Goal: Navigation & Orientation: Find specific page/section

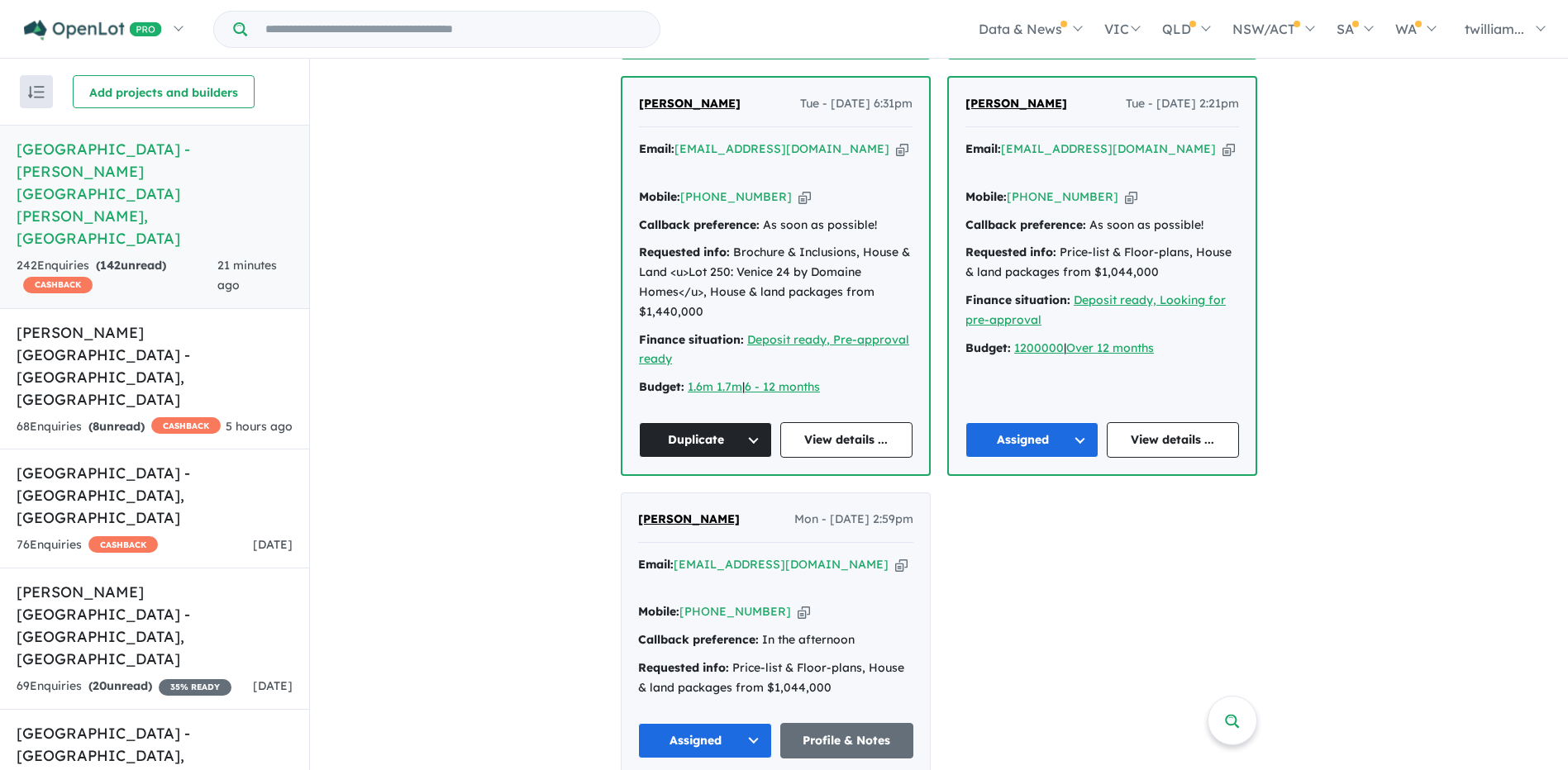
scroll to position [2147, 0]
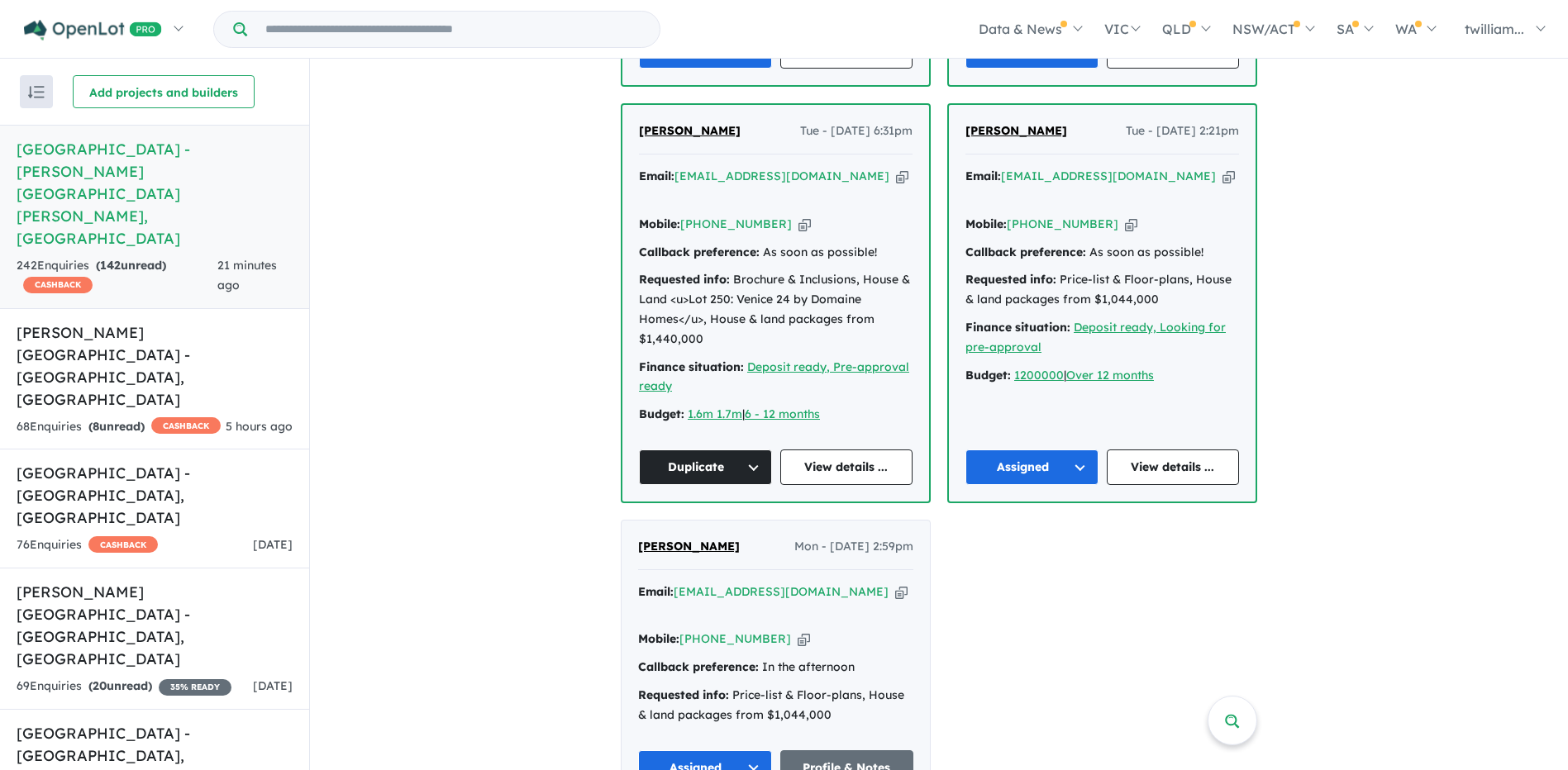
click at [895, 583] on icon "button" at bounding box center [901, 591] width 13 height 18
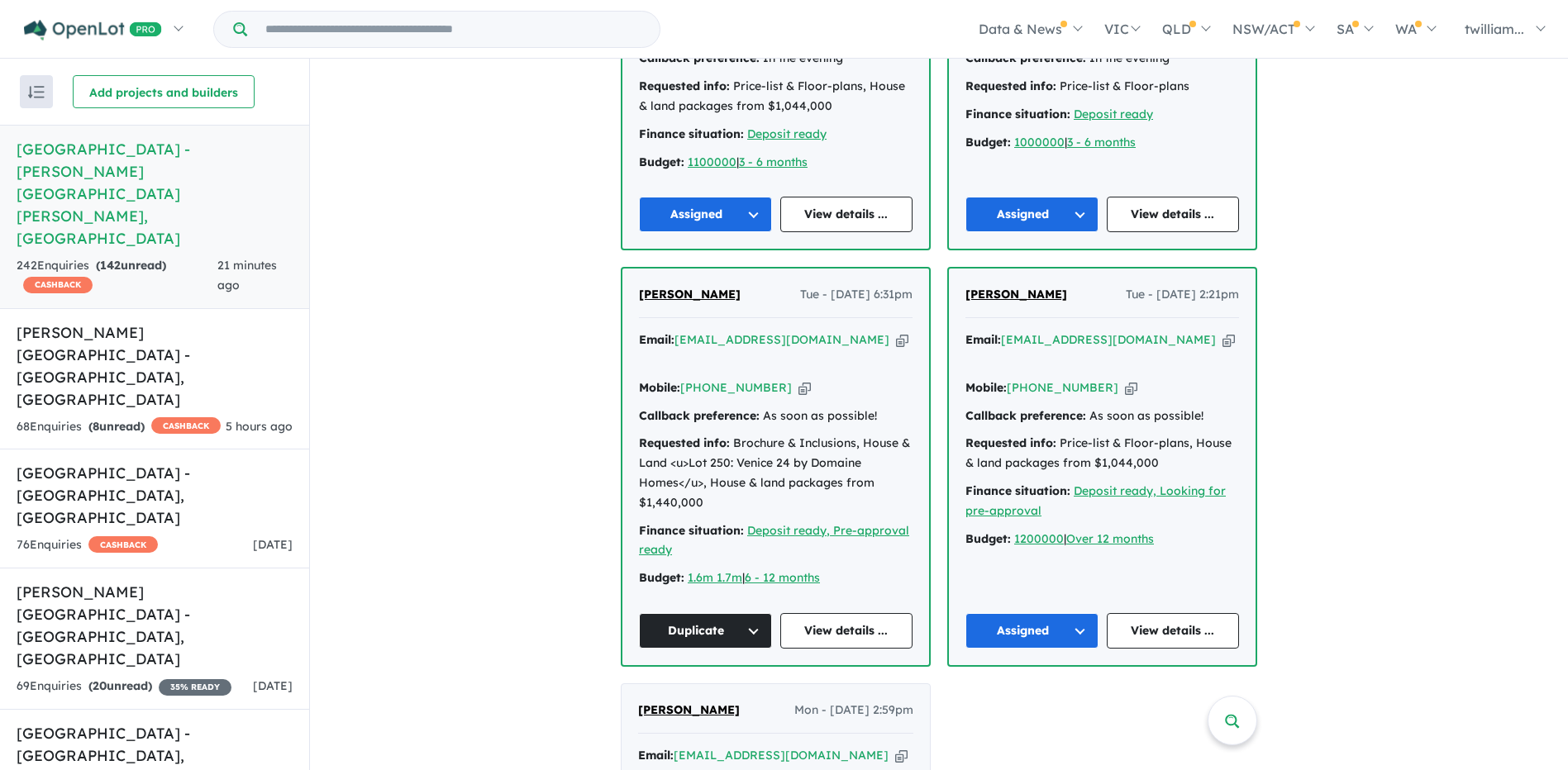
scroll to position [1982, 0]
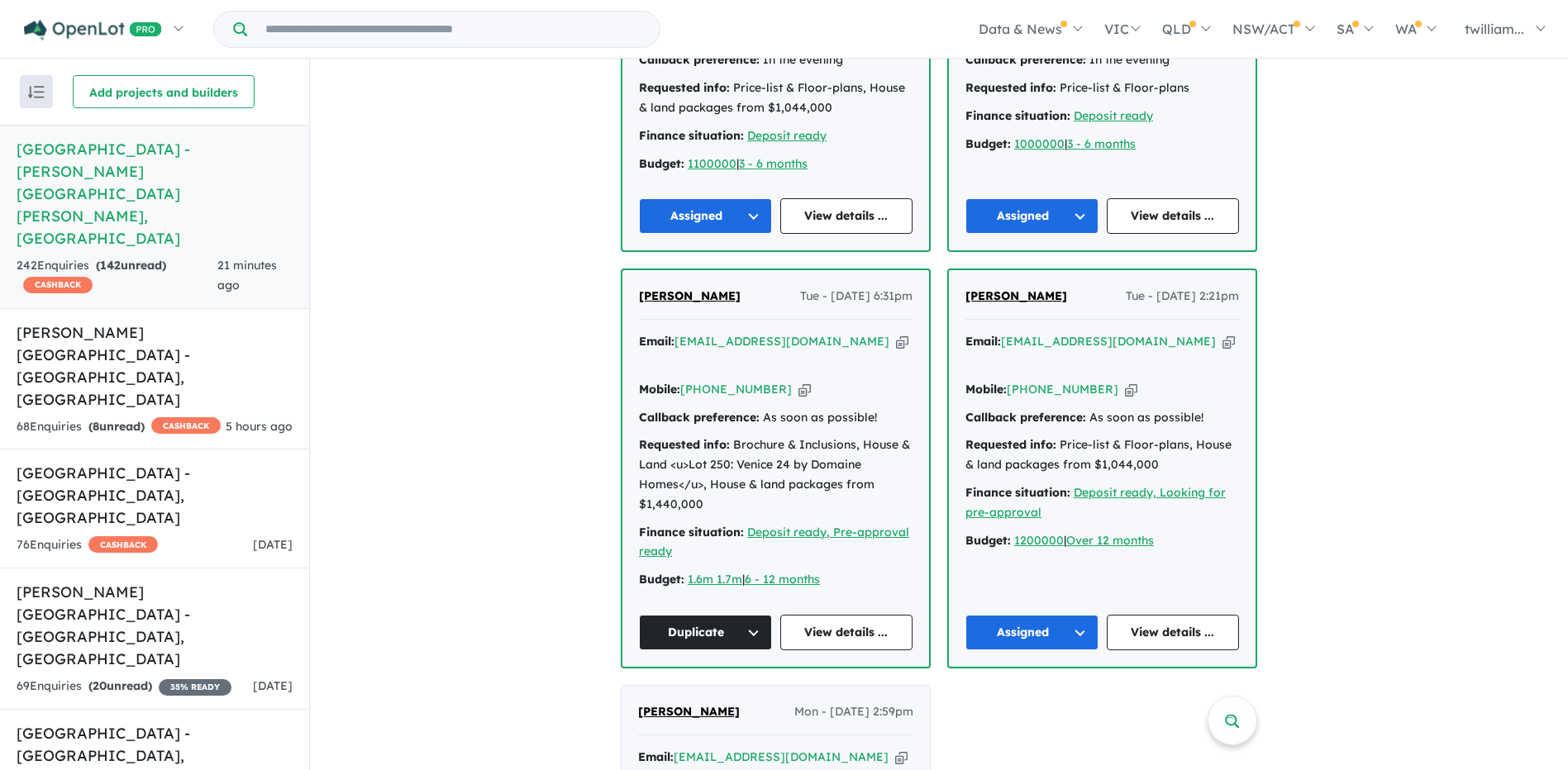
click at [1222, 333] on icon "button" at bounding box center [1228, 342] width 13 height 18
click at [896, 333] on icon "button" at bounding box center [902, 342] width 13 height 18
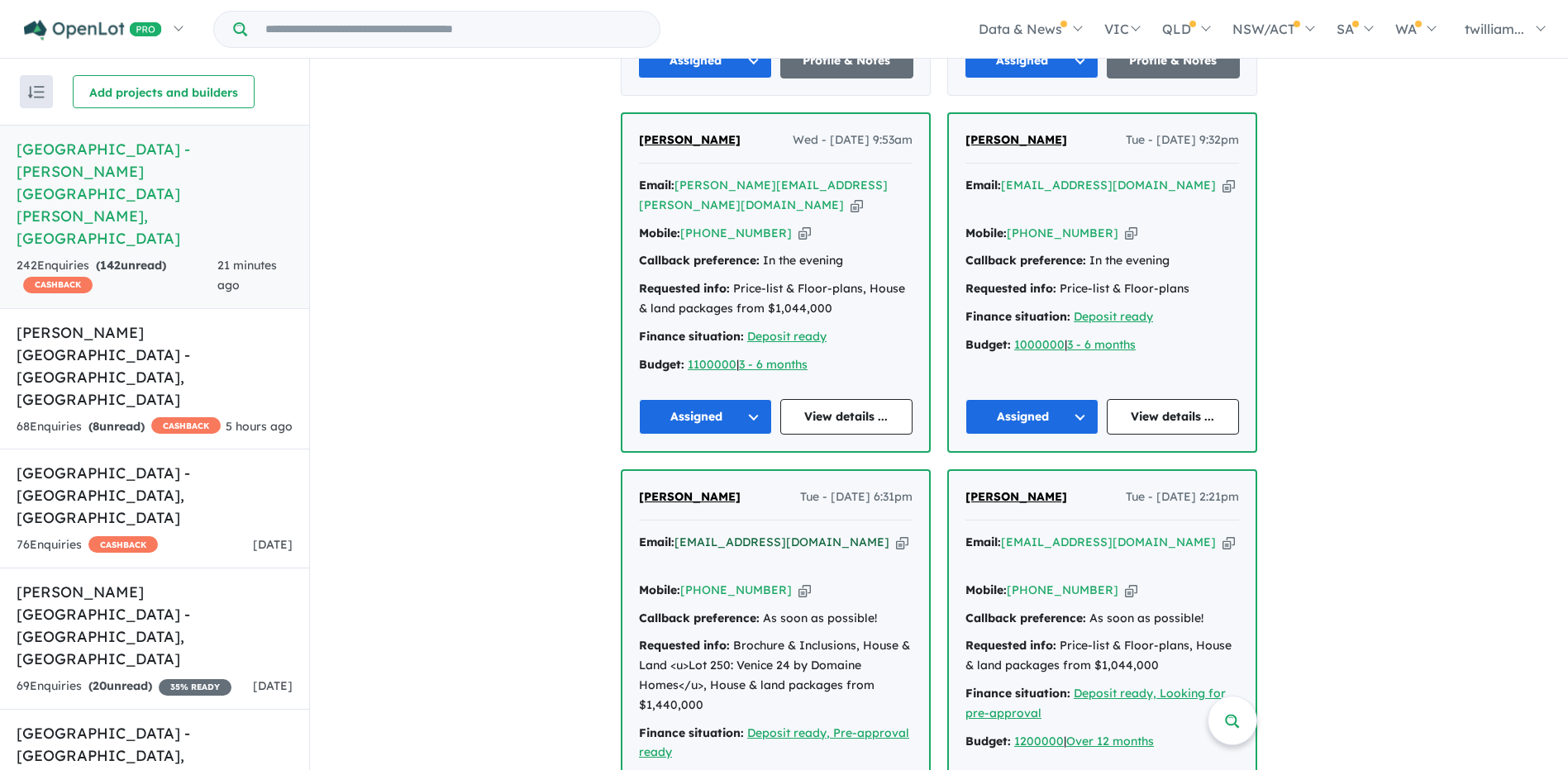
scroll to position [1735, 0]
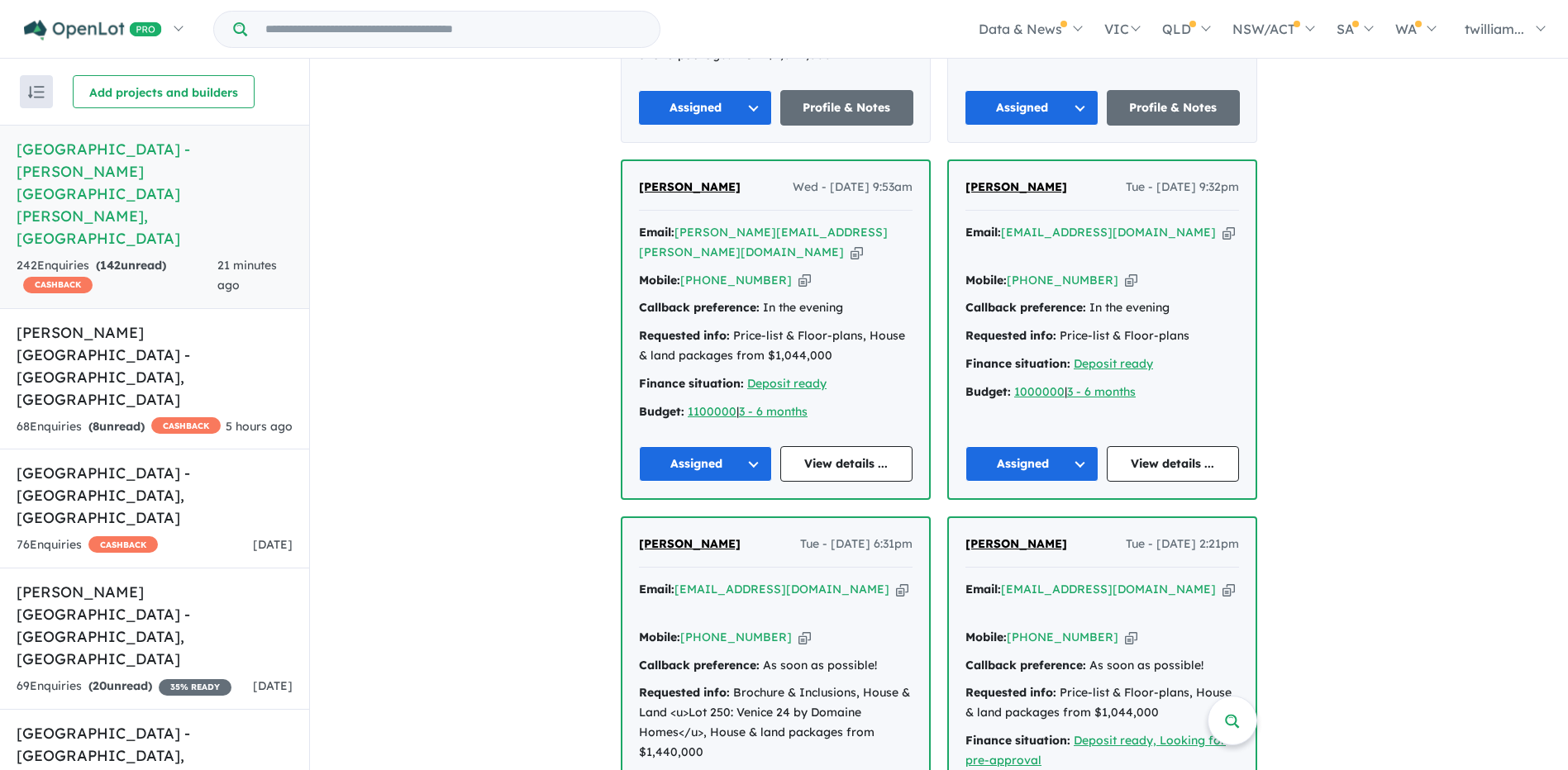
click at [1222, 223] on icon "button" at bounding box center [1228, 232] width 13 height 18
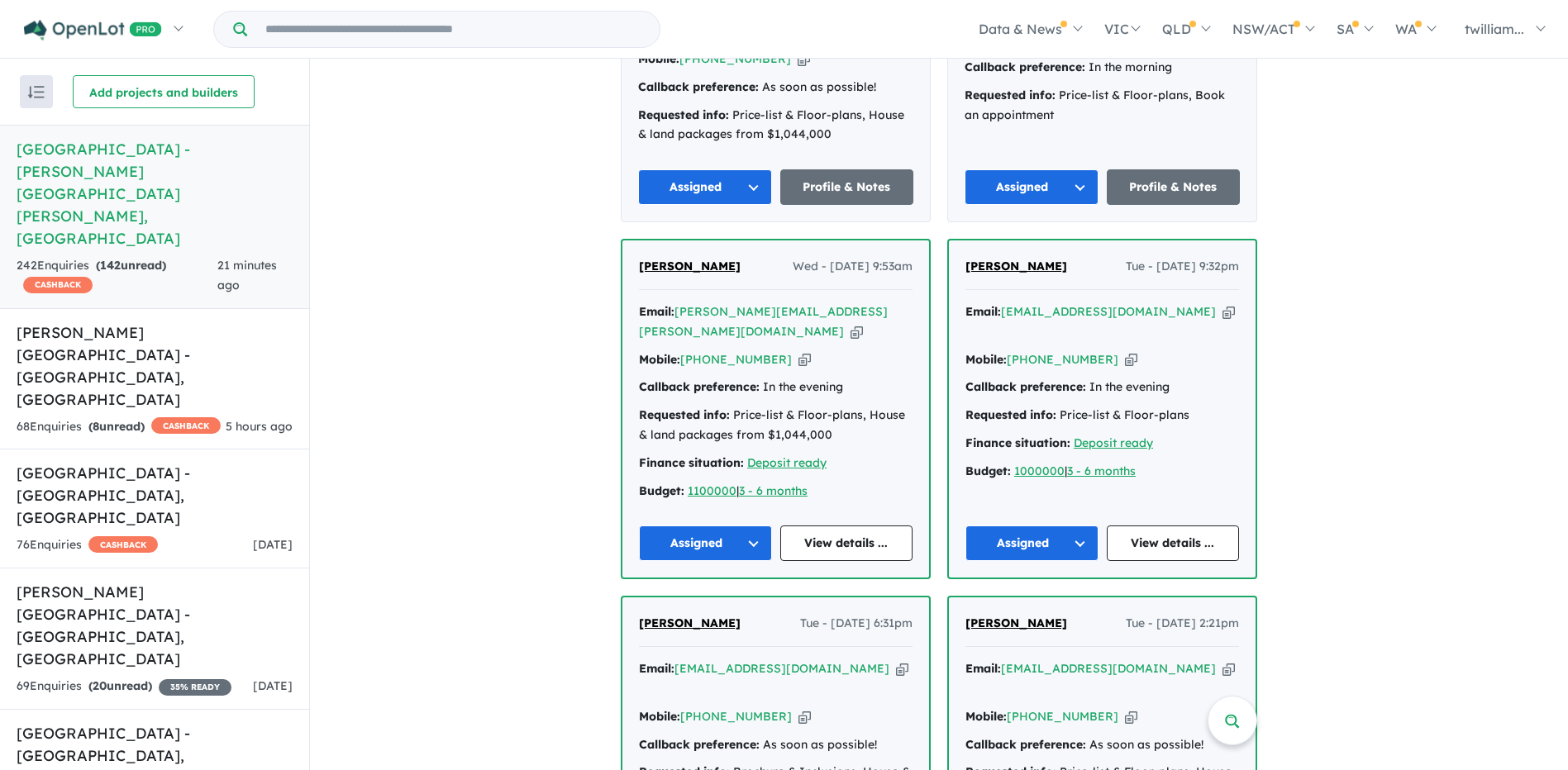
scroll to position [1652, 0]
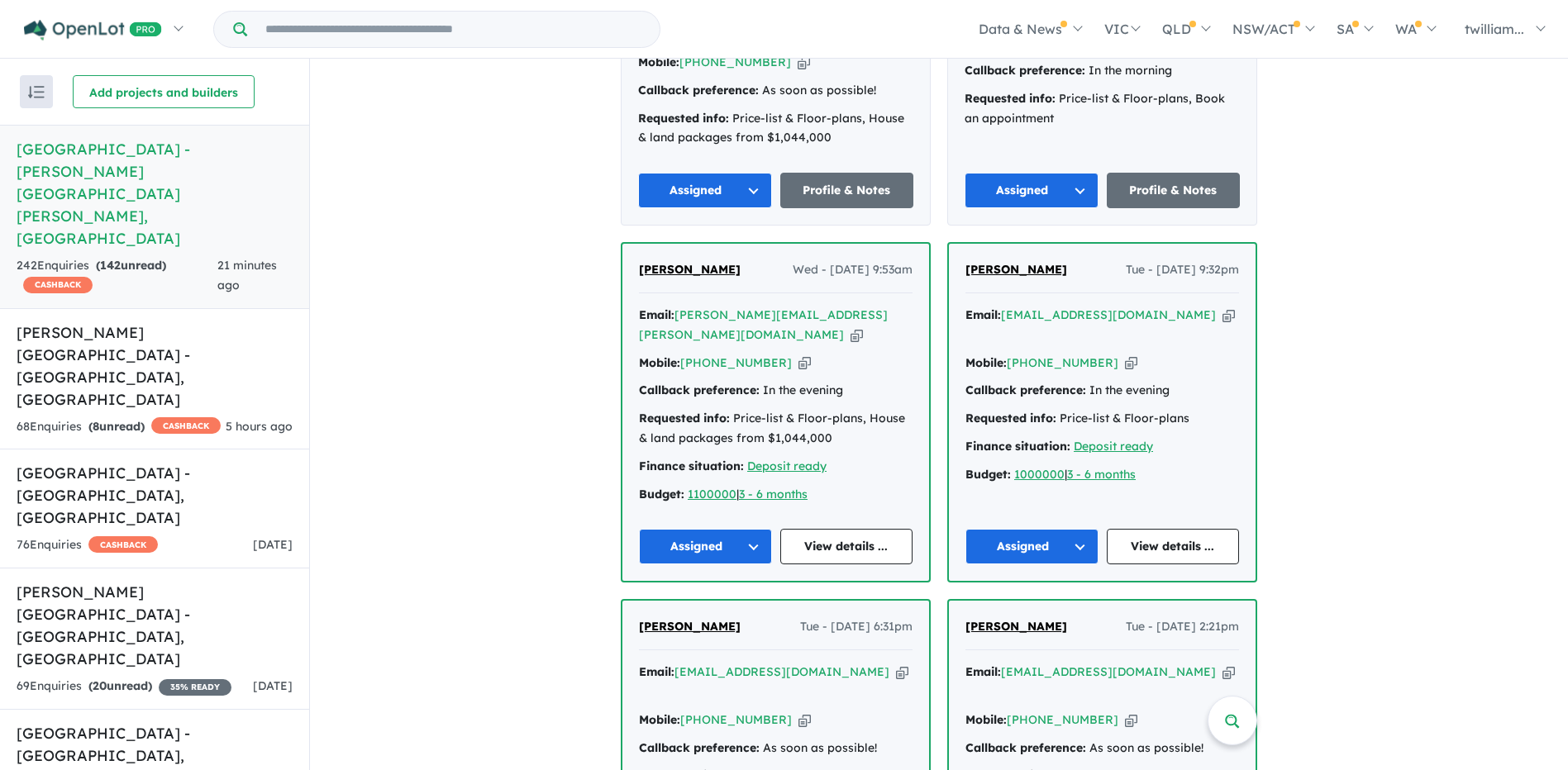
click at [851, 326] on icon "button" at bounding box center [857, 335] width 13 height 18
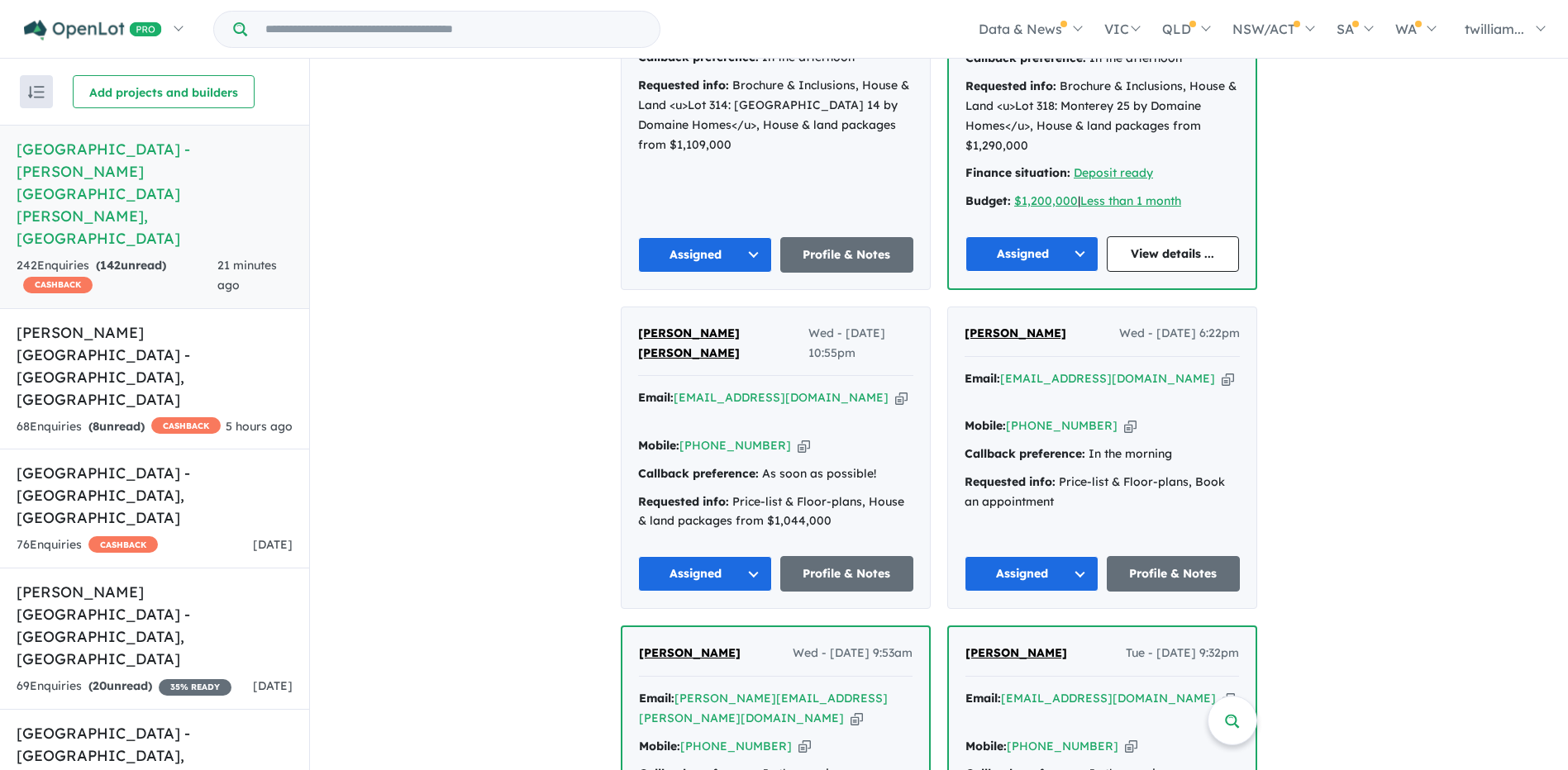
scroll to position [1239, 0]
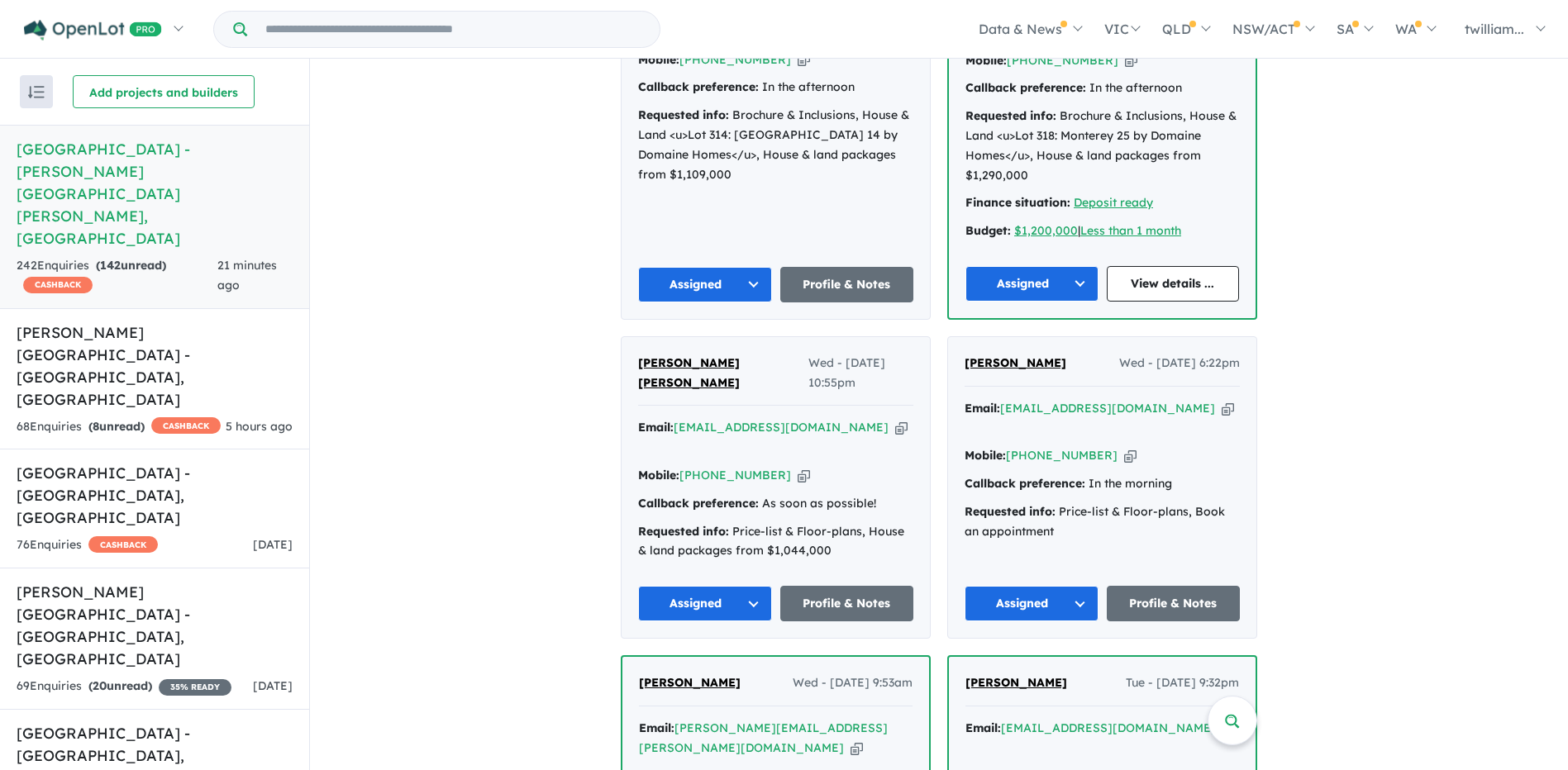
click at [1221, 400] on icon "button" at bounding box center [1227, 408] width 13 height 18
click at [895, 419] on icon "button" at bounding box center [901, 428] width 13 height 18
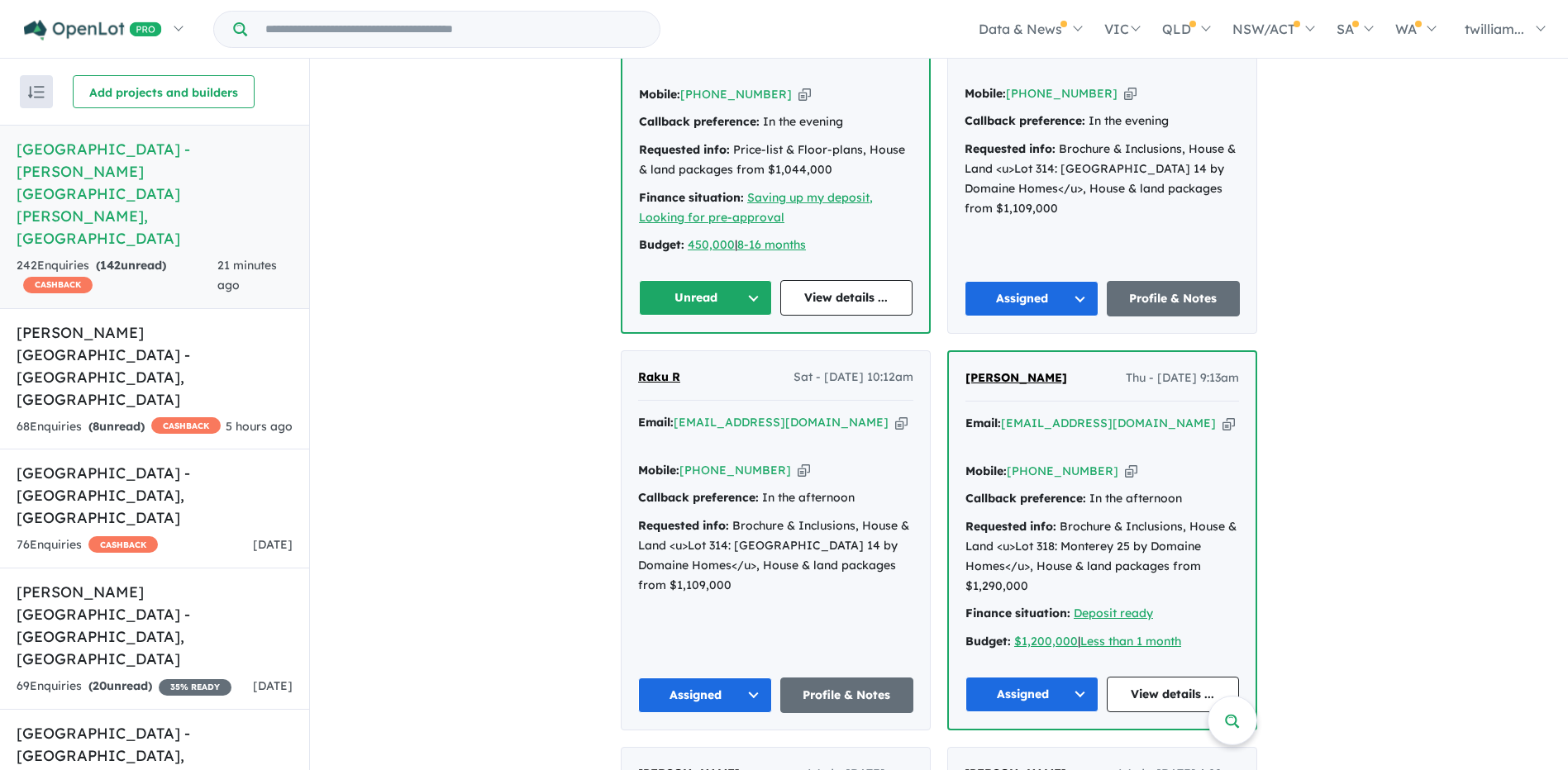
scroll to position [826, 0]
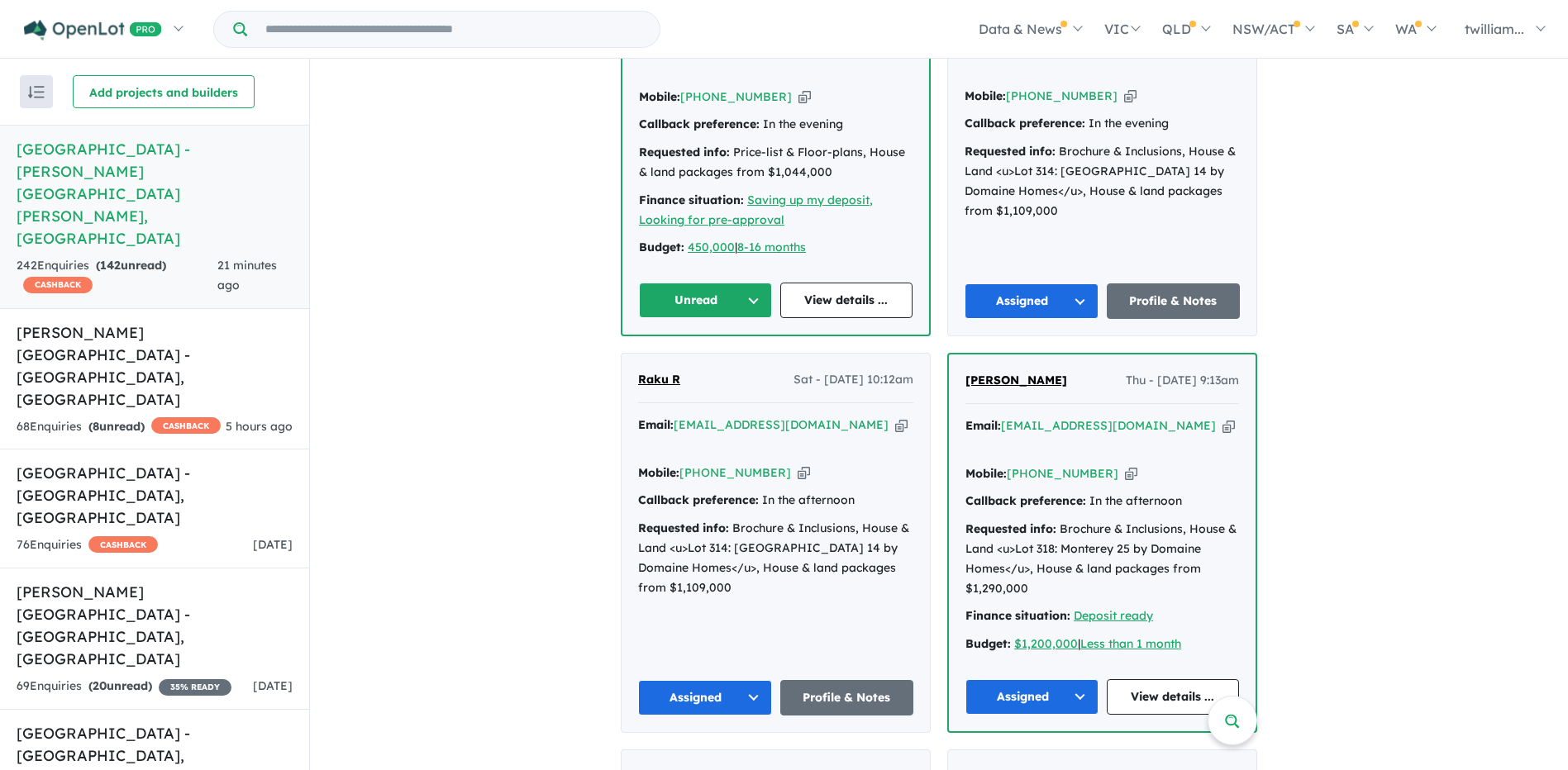
click at [1222, 417] on icon "button" at bounding box center [1228, 426] width 13 height 18
click at [895, 417] on icon "button" at bounding box center [901, 425] width 13 height 18
click at [162, 417] on div "68 Enquir ies ( 8 unread) CASHBACK" at bounding box center [119, 428] width 204 height 20
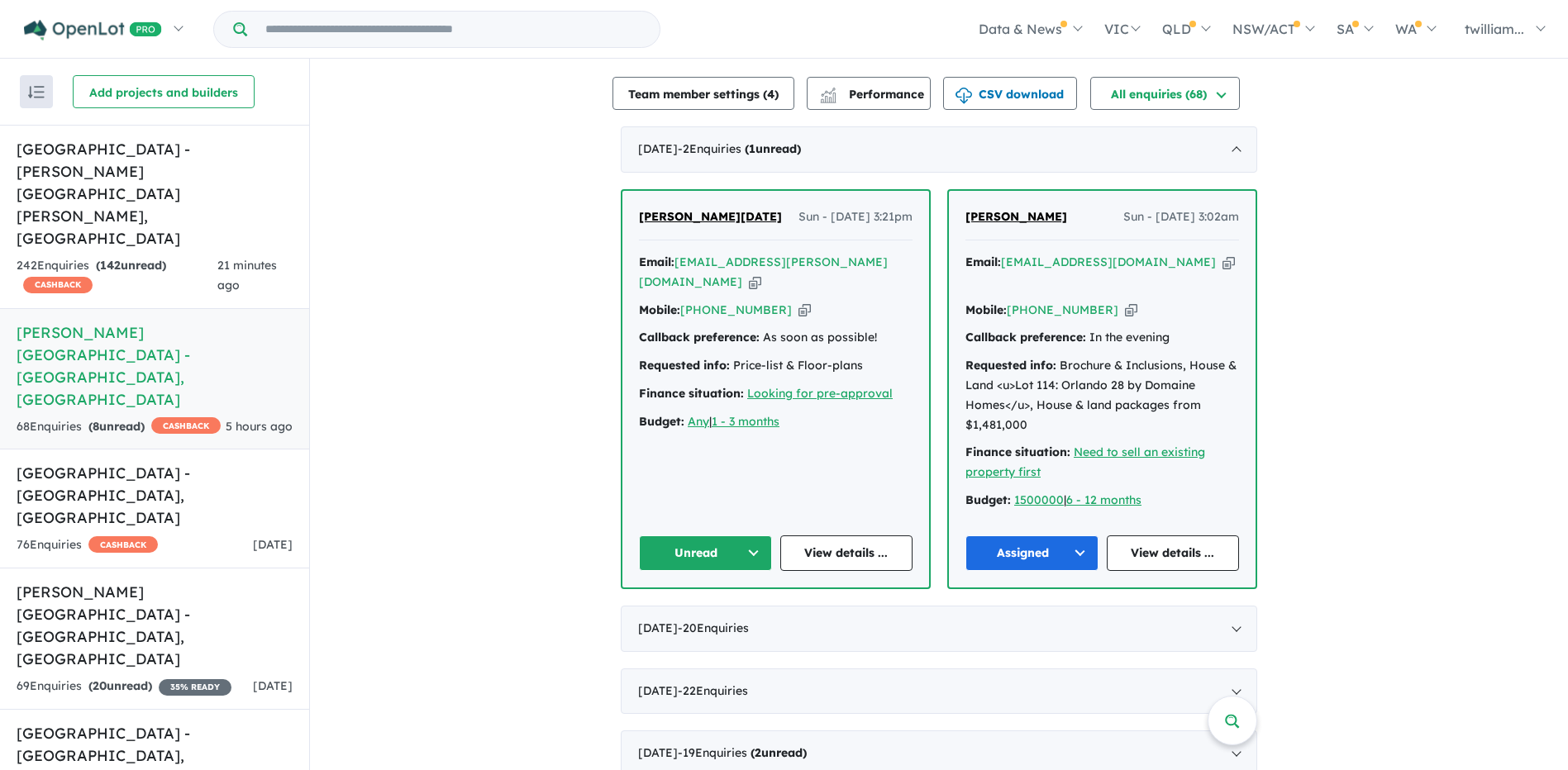
scroll to position [579, 0]
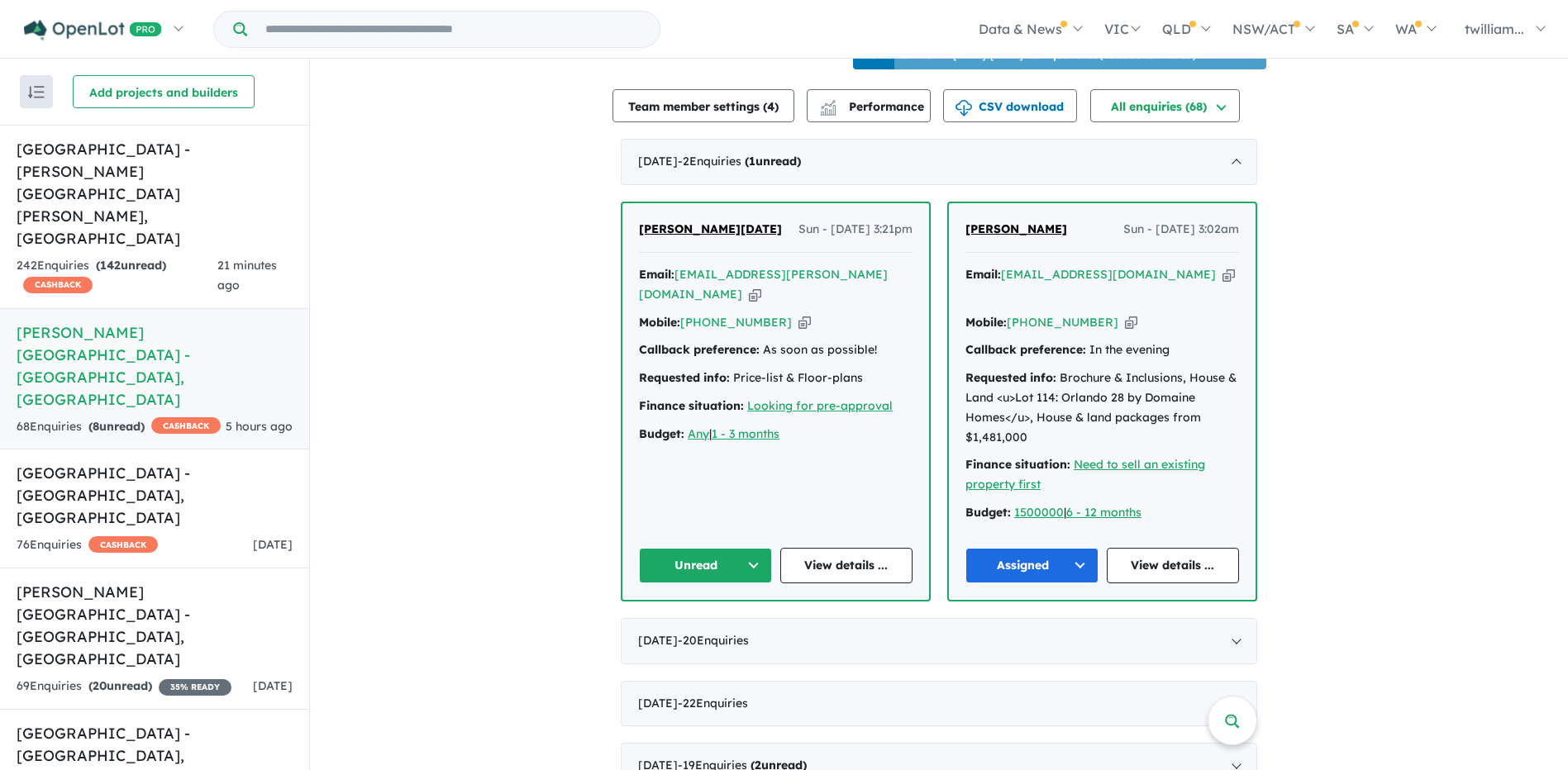
click at [1222, 266] on icon "button" at bounding box center [1228, 274] width 13 height 18
click at [219, 722] on h5 "High Grove Estate - Box Hill , NSW" at bounding box center [154, 755] width 276 height 67
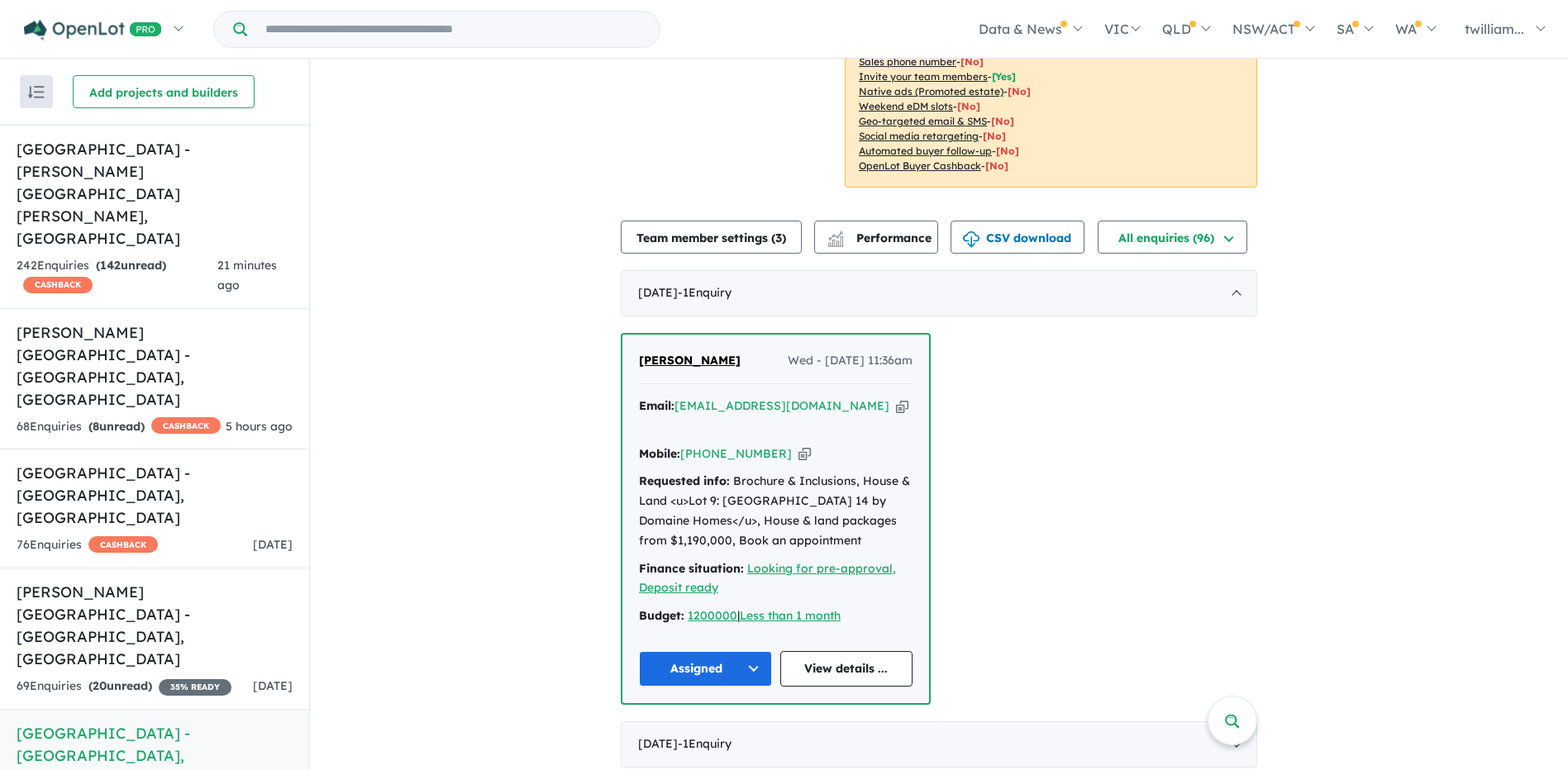
scroll to position [496, 0]
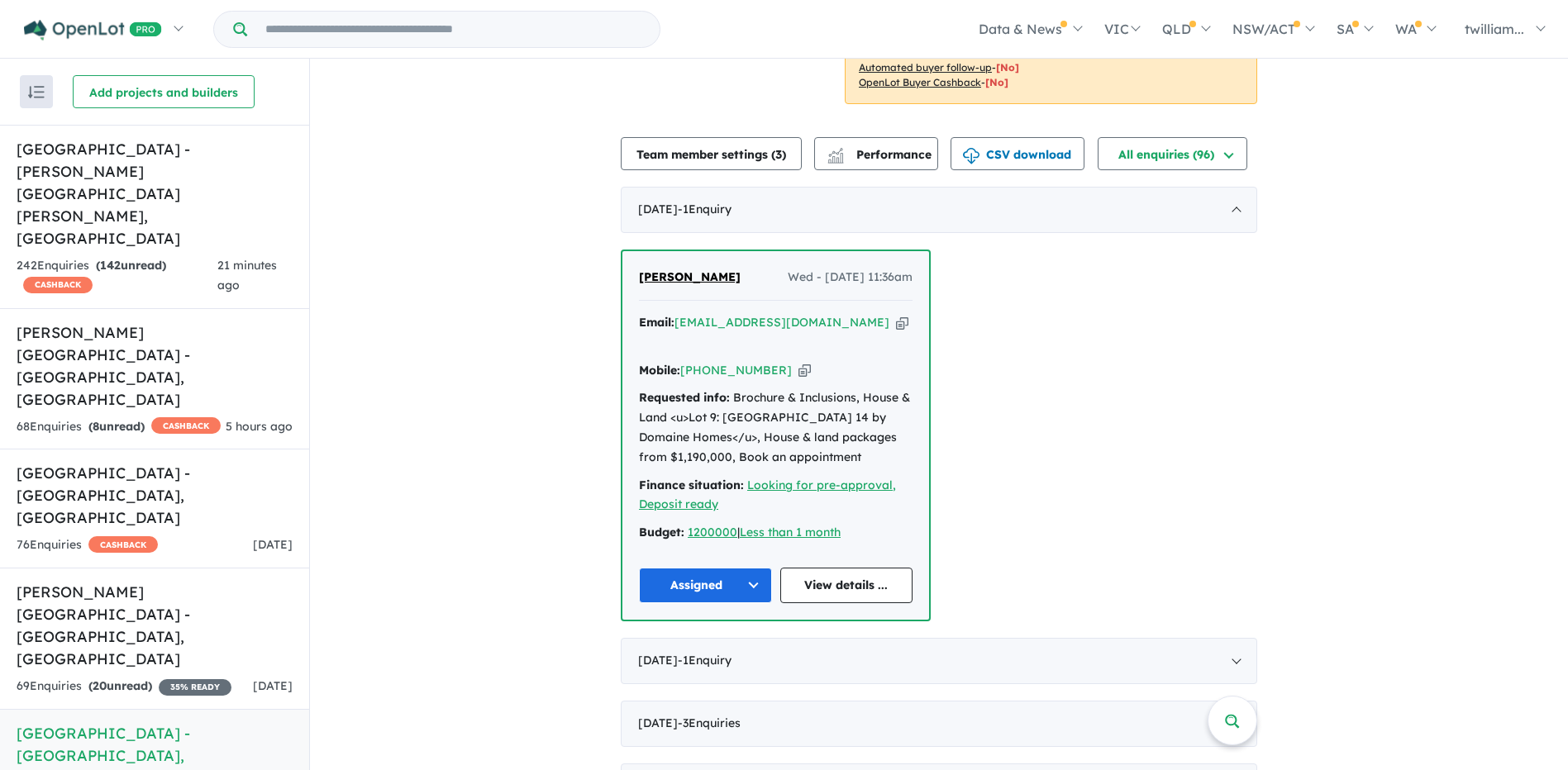
click at [896, 315] on icon "button" at bounding box center [902, 322] width 13 height 18
